Goal: Communication & Community: Share content

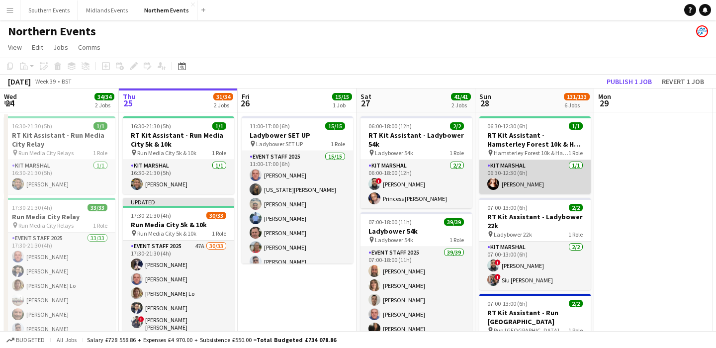
click at [550, 188] on app-card-role "Kit Marshal [DATE] 06:30-12:30 (6h) [PERSON_NAME]" at bounding box center [534, 177] width 111 height 34
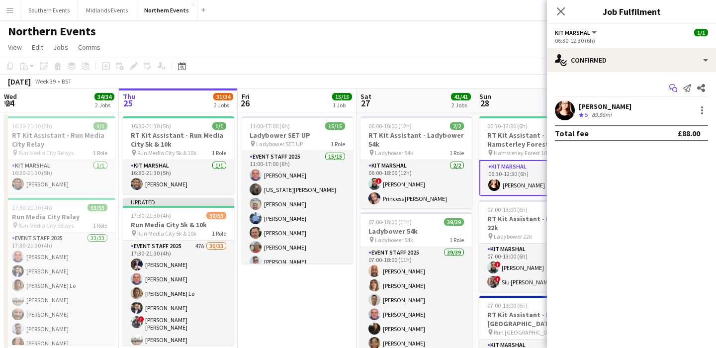
click at [674, 85] on icon at bounding box center [672, 86] width 6 height 5
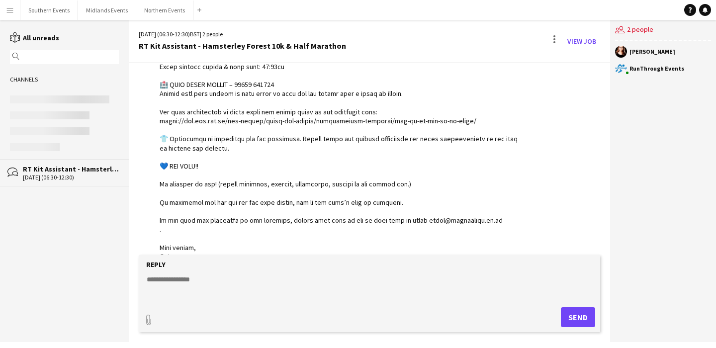
scroll to position [791, 0]
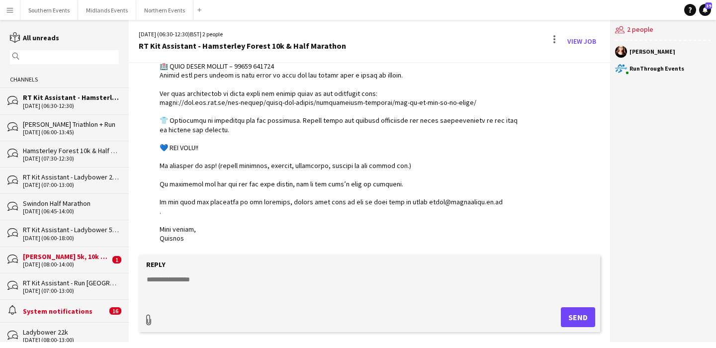
type input "**********"
click at [563, 315] on span "Upload Upload" at bounding box center [566, 316] width 43 height 12
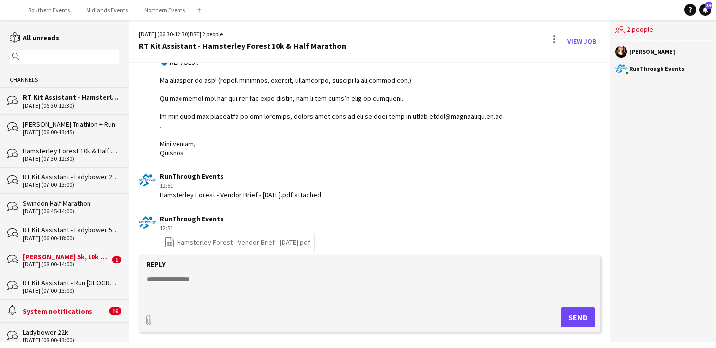
scroll to position [886, 0]
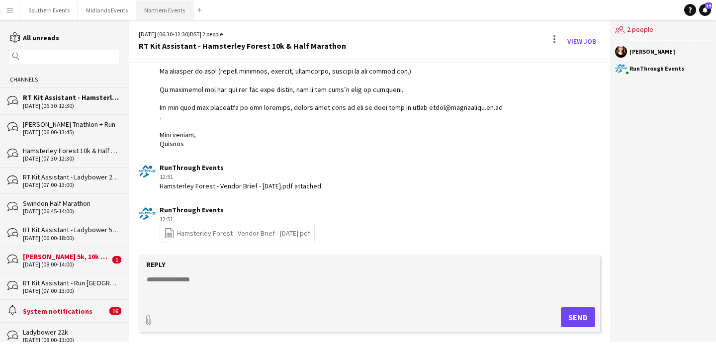
click at [160, 15] on button "Northern Events Close" at bounding box center [164, 9] width 57 height 19
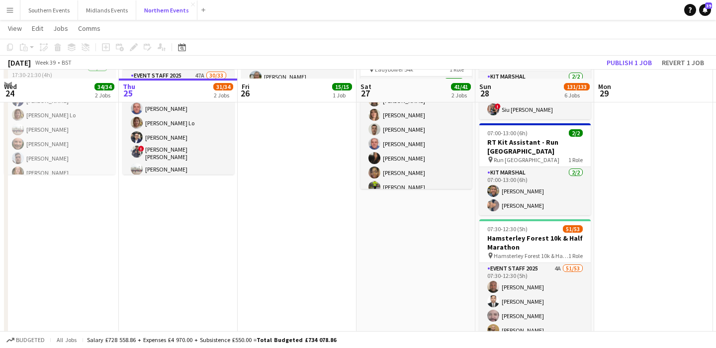
scroll to position [183, 0]
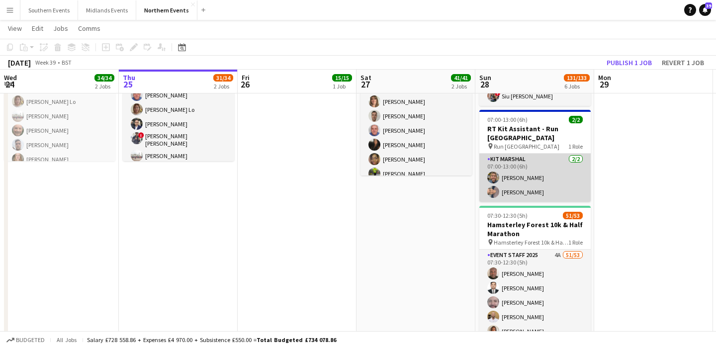
click at [553, 186] on app-card-role "Kit Marshal [DATE] 07:00-13:00 (6h) [PERSON_NAME] Yin [PERSON_NAME]" at bounding box center [534, 178] width 111 height 48
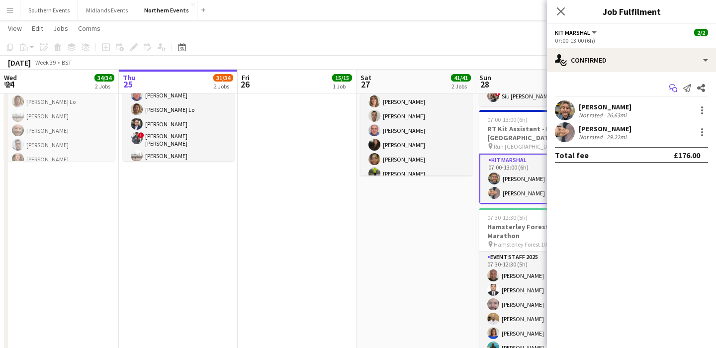
click at [669, 89] on app-icon "Start chat" at bounding box center [673, 88] width 14 height 14
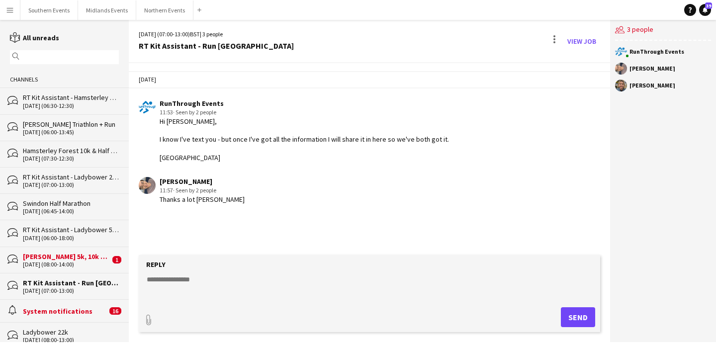
click at [63, 102] on div "[DATE] (06:30-12:30)" at bounding box center [71, 105] width 96 height 7
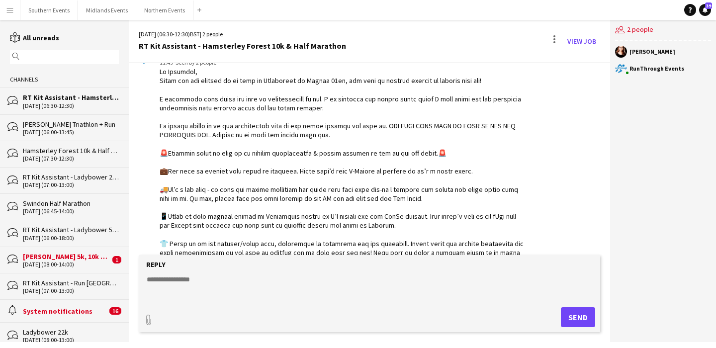
scroll to position [52, 0]
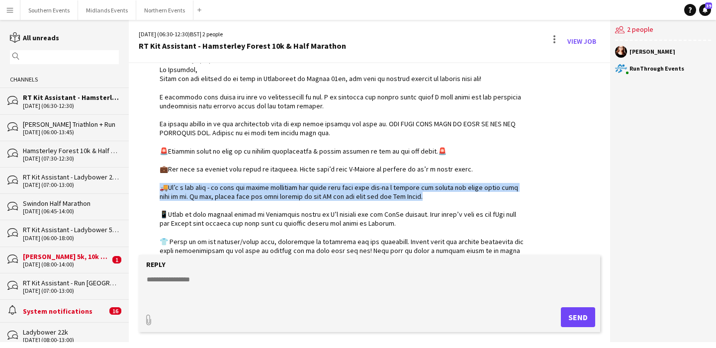
drag, startPoint x: 426, startPoint y: 197, endPoint x: 146, endPoint y: 181, distance: 280.5
click at [146, 181] on div "RunThrough Events 11:49 · Seen by 2 people" at bounding box center [331, 210] width 385 height 326
copy div "t’s a van pack - so when you arrive hopefully the event team will have set-up a…"
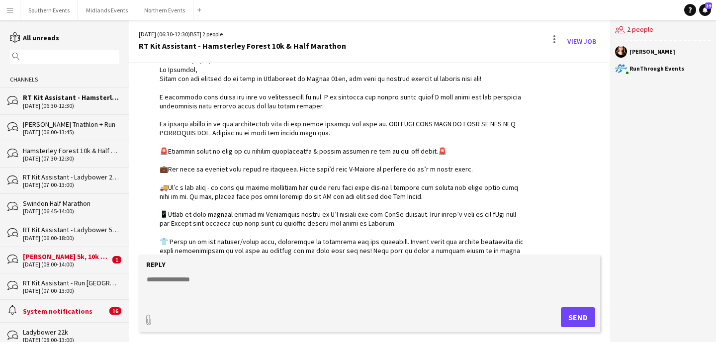
click at [77, 56] on input "text" at bounding box center [69, 57] width 94 height 9
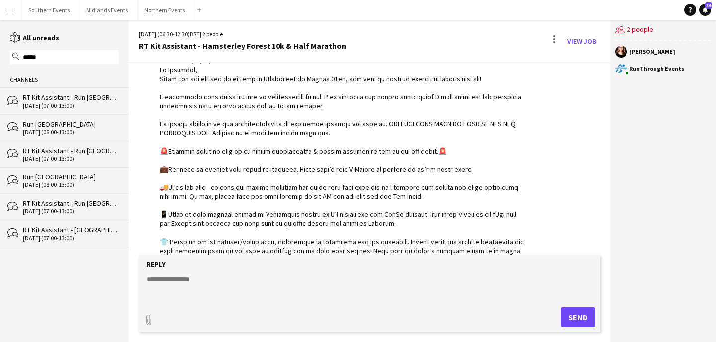
type input "*****"
click at [83, 105] on div "[DATE] (07:00-13:00)" at bounding box center [71, 105] width 96 height 7
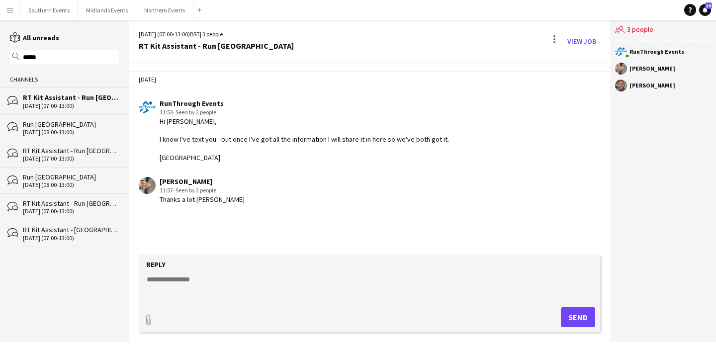
click at [189, 289] on textarea at bounding box center [372, 287] width 452 height 26
paste textarea "**********"
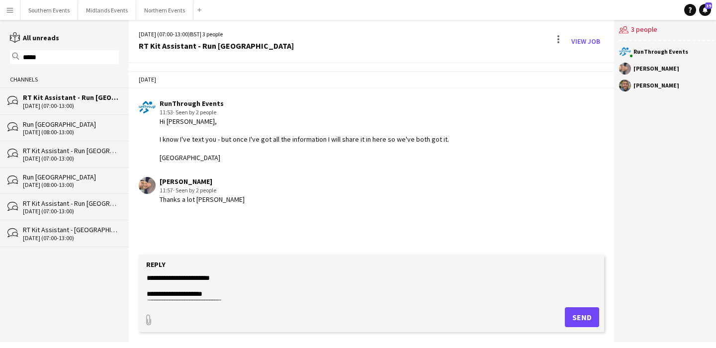
scroll to position [177, 0]
click at [207, 286] on textarea at bounding box center [372, 287] width 452 height 26
paste textarea
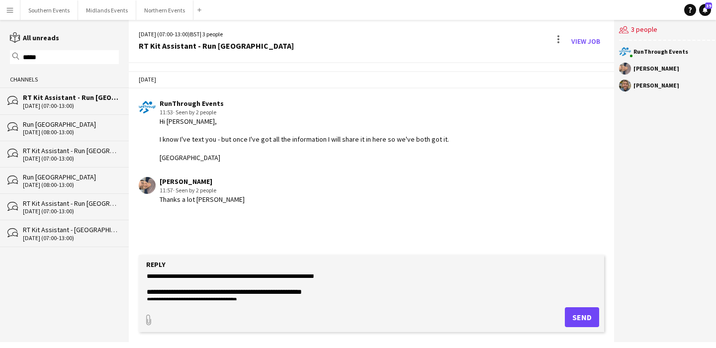
scroll to position [0, 0]
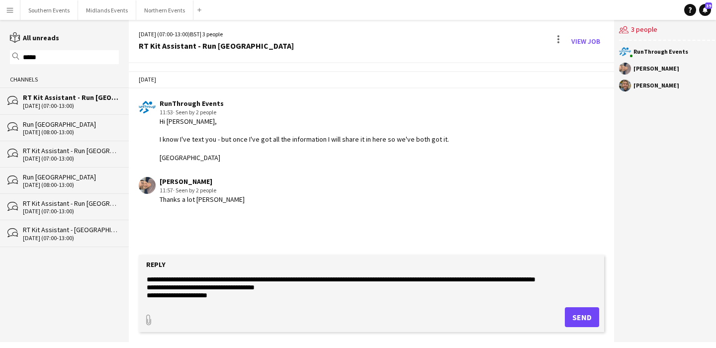
type textarea "**********"
click at [581, 311] on button "Send" at bounding box center [582, 317] width 34 height 20
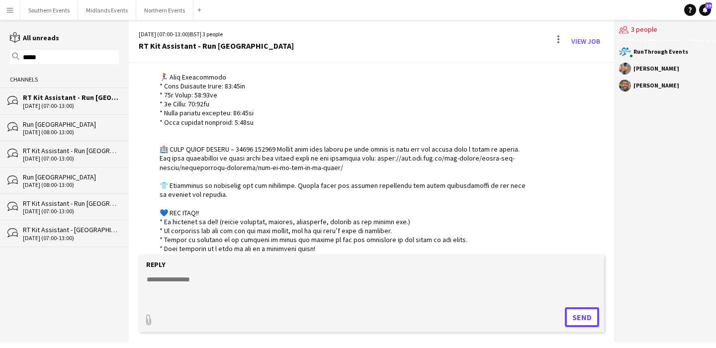
scroll to position [420, 0]
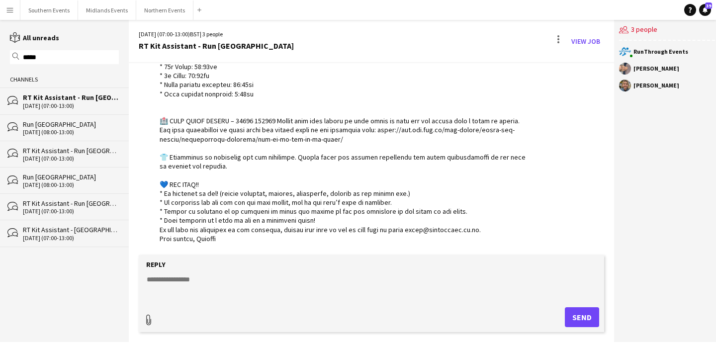
type input "**********"
click at [579, 316] on span "Upload Upload" at bounding box center [569, 316] width 43 height 12
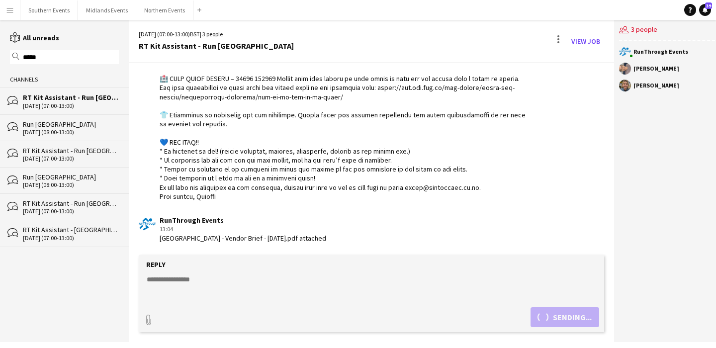
click at [311, 277] on textarea at bounding box center [372, 287] width 452 height 26
click at [215, 281] on textarea "**********" at bounding box center [372, 287] width 452 height 26
type textarea "**********"
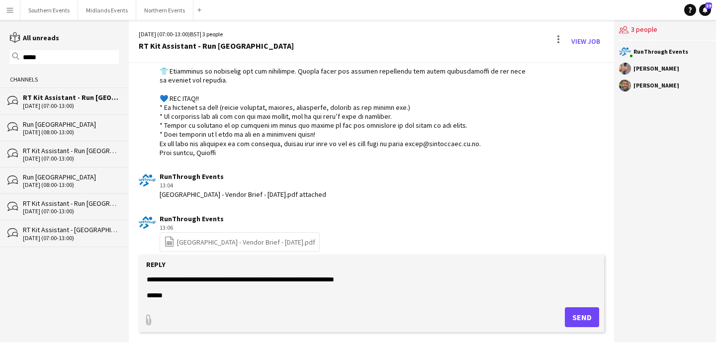
scroll to position [515, 0]
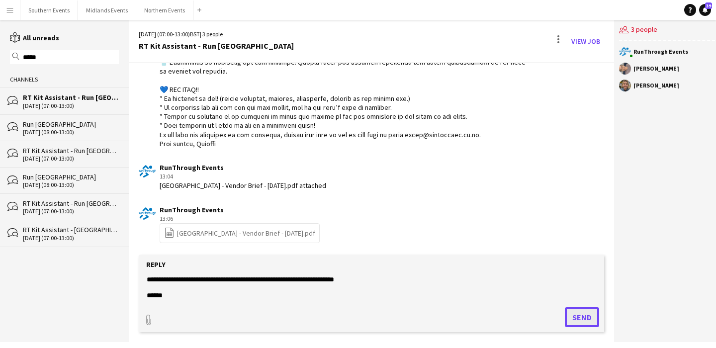
click at [571, 320] on button "Send" at bounding box center [582, 317] width 34 height 20
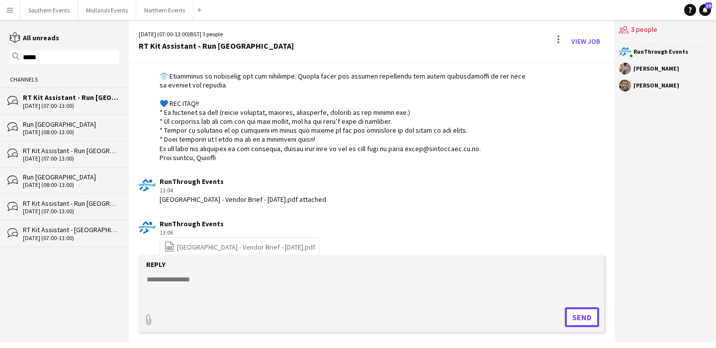
scroll to position [584, 0]
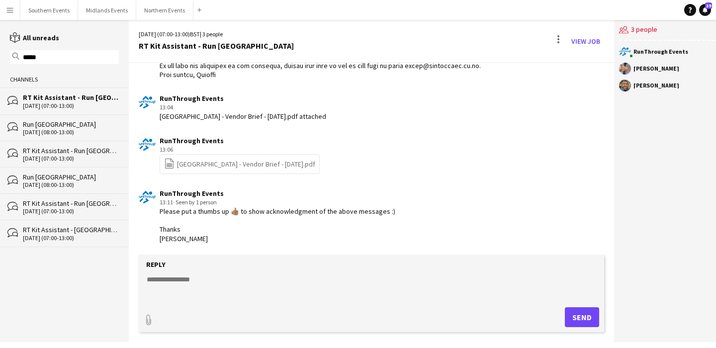
click at [88, 62] on div "magnifier *****" at bounding box center [64, 57] width 109 height 14
click at [93, 58] on input "*****" at bounding box center [69, 57] width 94 height 9
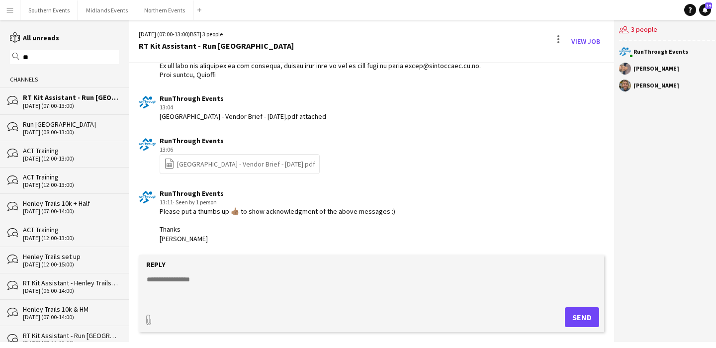
type input "*"
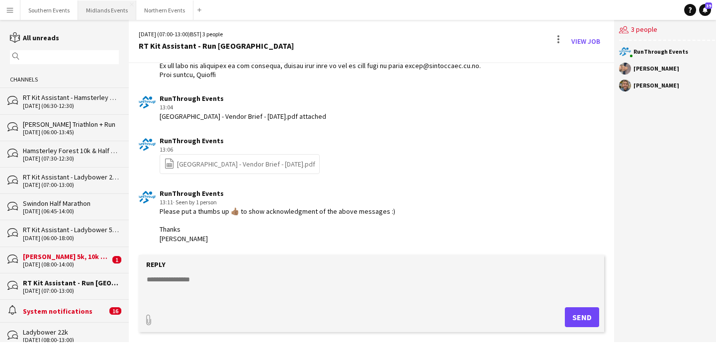
click at [107, 11] on button "Midlands Events Close" at bounding box center [107, 9] width 58 height 19
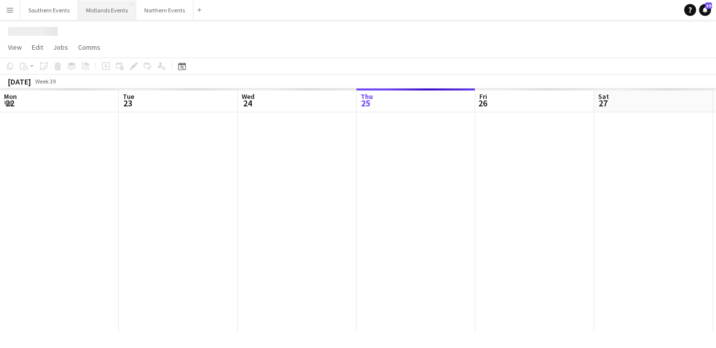
scroll to position [0, 238]
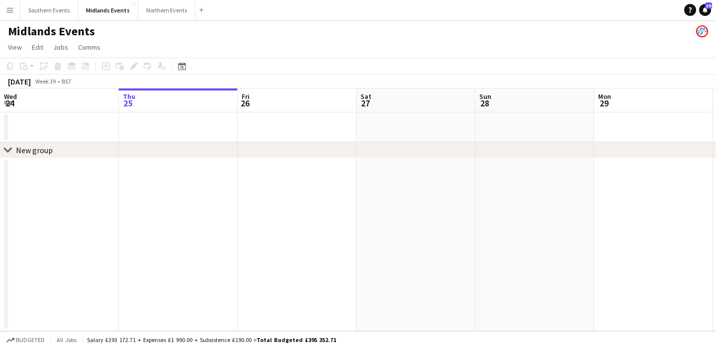
click at [325, 138] on app-date-cell at bounding box center [297, 127] width 119 height 30
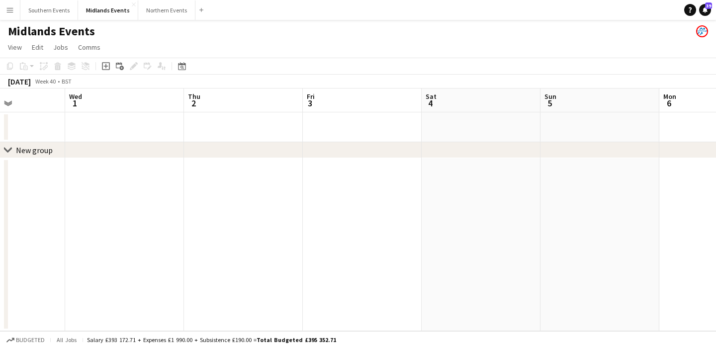
scroll to position [0, 303]
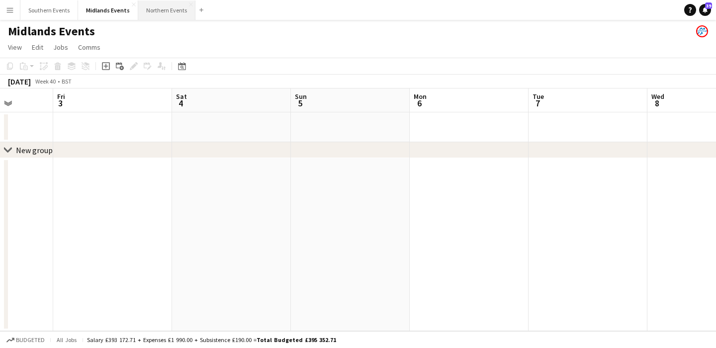
click at [161, 10] on button "Northern Events Close" at bounding box center [166, 9] width 57 height 19
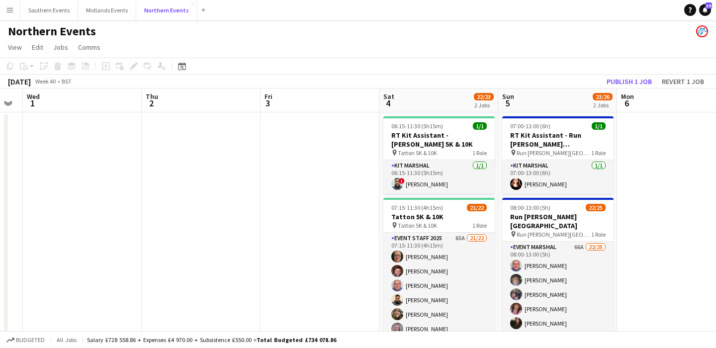
scroll to position [0, 255]
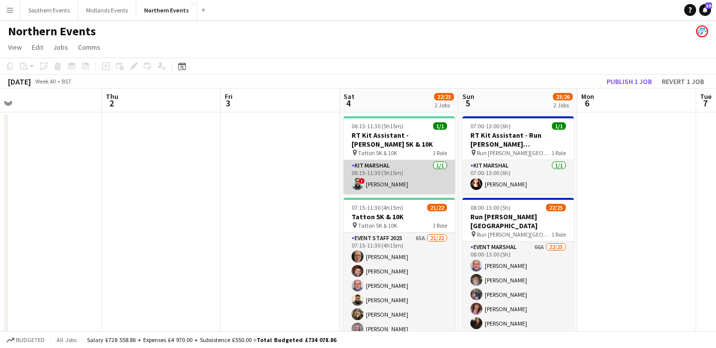
click at [407, 173] on app-card-role "Kit Marshal [DATE] 06:15-11:30 (5h15m) ! [PERSON_NAME]" at bounding box center [399, 177] width 111 height 34
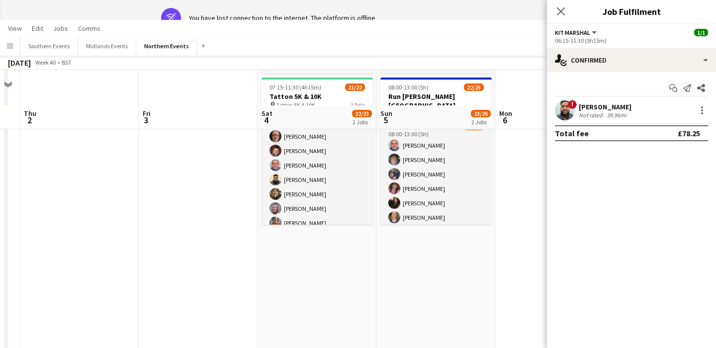
scroll to position [0, 0]
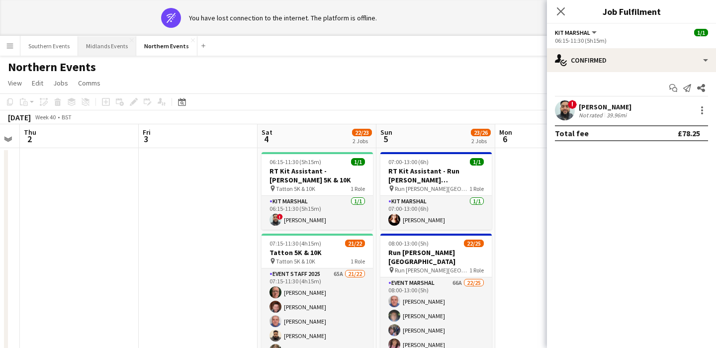
click at [102, 48] on button "Midlands Events Close" at bounding box center [107, 45] width 58 height 19
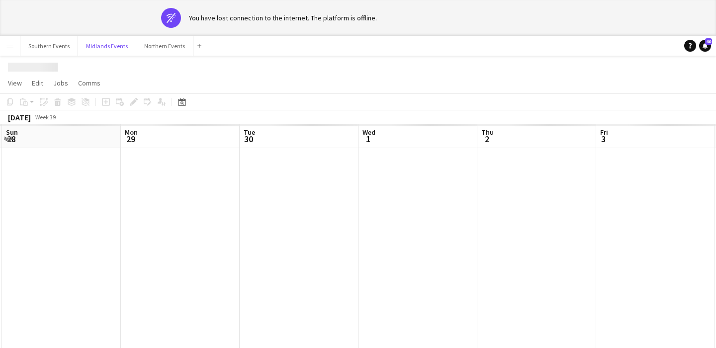
scroll to position [0, 508]
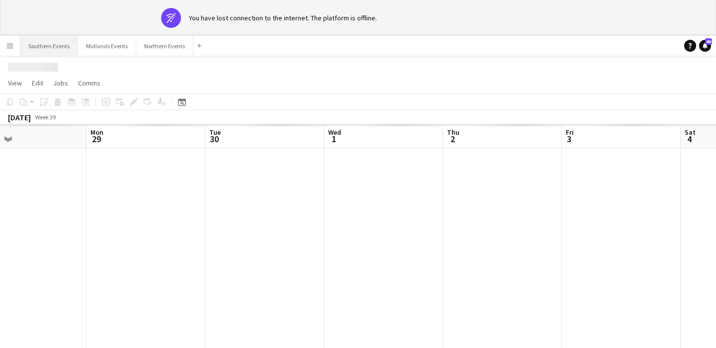
click at [46, 46] on button "Southern Events Close" at bounding box center [49, 45] width 58 height 19
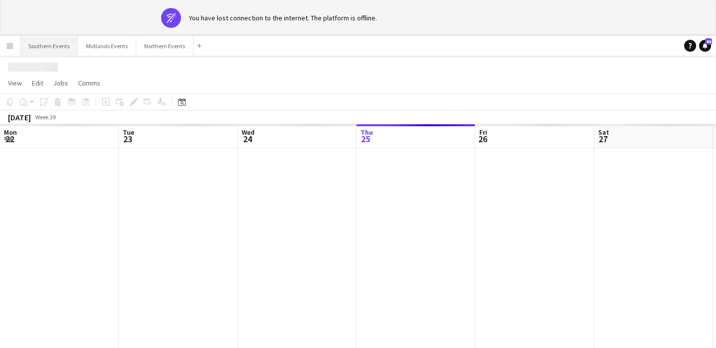
scroll to position [0, 238]
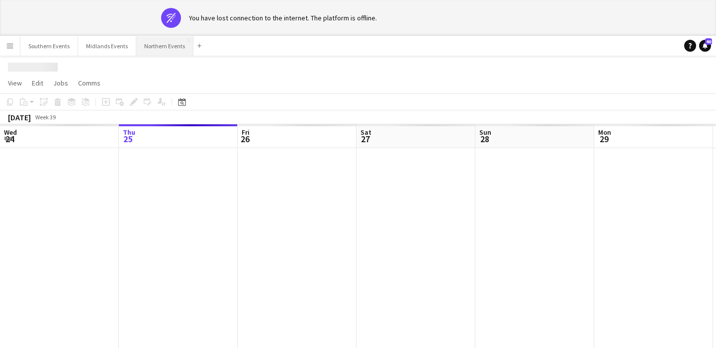
click at [162, 50] on button "Northern Events Close" at bounding box center [164, 45] width 57 height 19
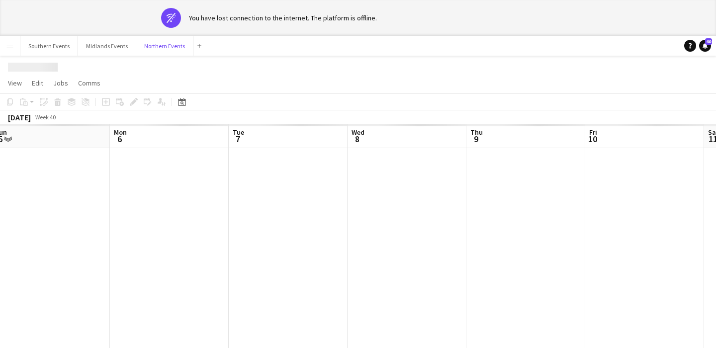
scroll to position [0, 453]
